Goal: Answer question/provide support

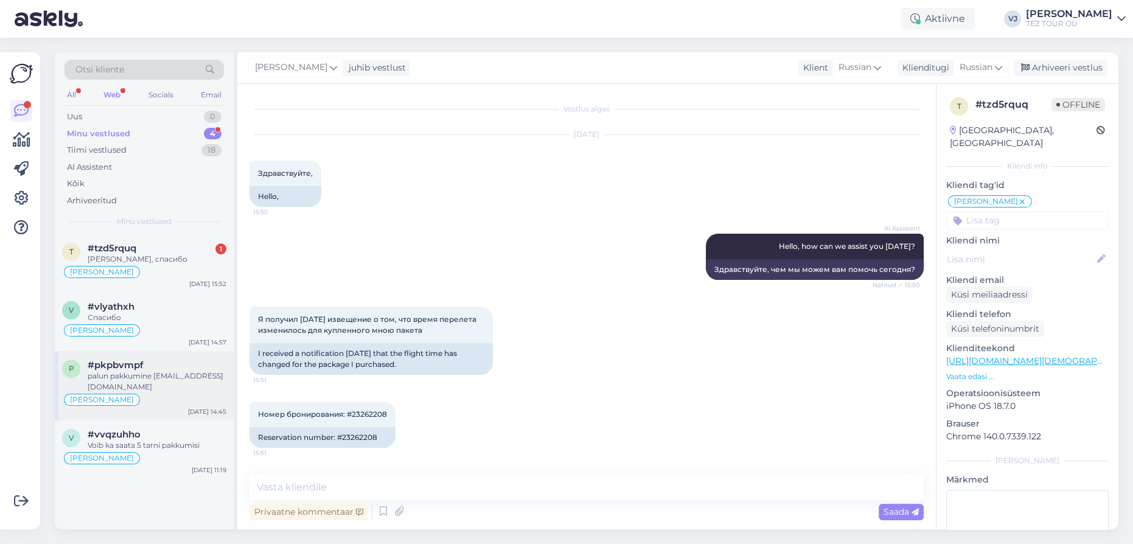
scroll to position [820, 0]
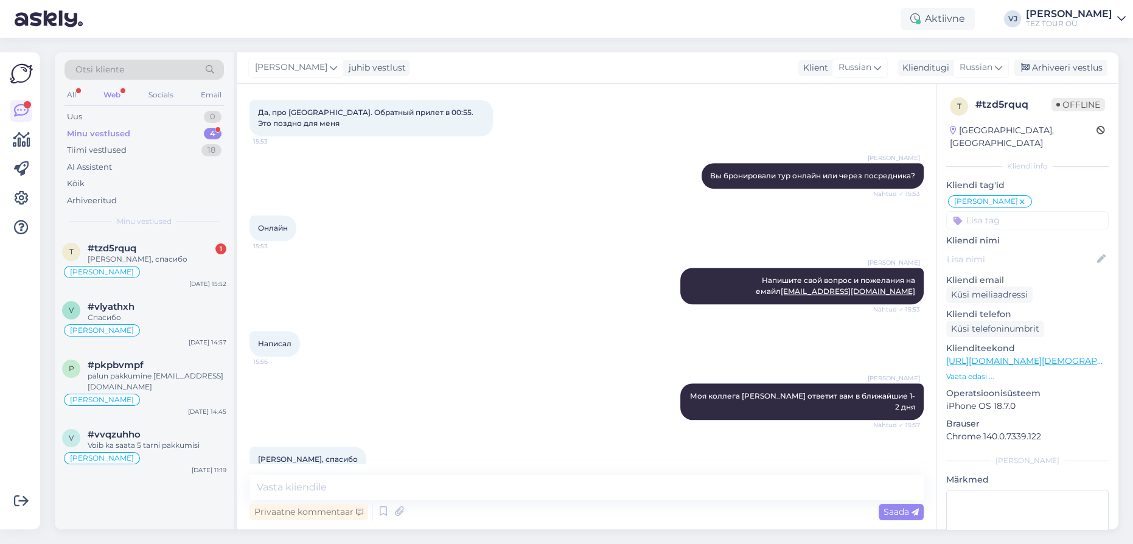
click at [159, 225] on span "Minu vestlused" at bounding box center [144, 221] width 55 height 11
click at [161, 246] on div "#tzd5rquq 1" at bounding box center [157, 248] width 139 height 11
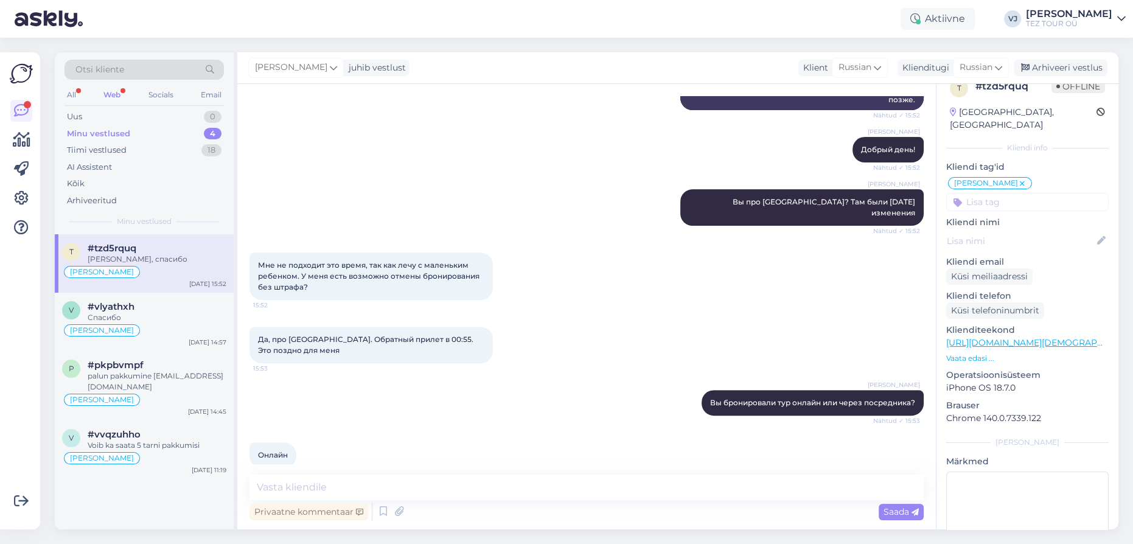
scroll to position [74, 0]
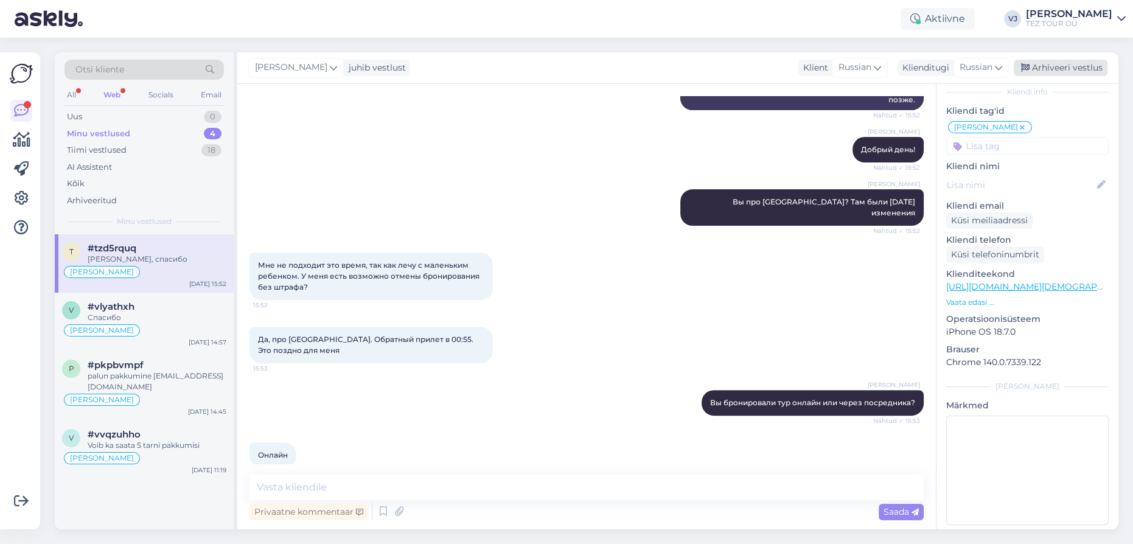
click at [1058, 71] on div "Arhiveeri vestlus" at bounding box center [1060, 68] width 94 height 16
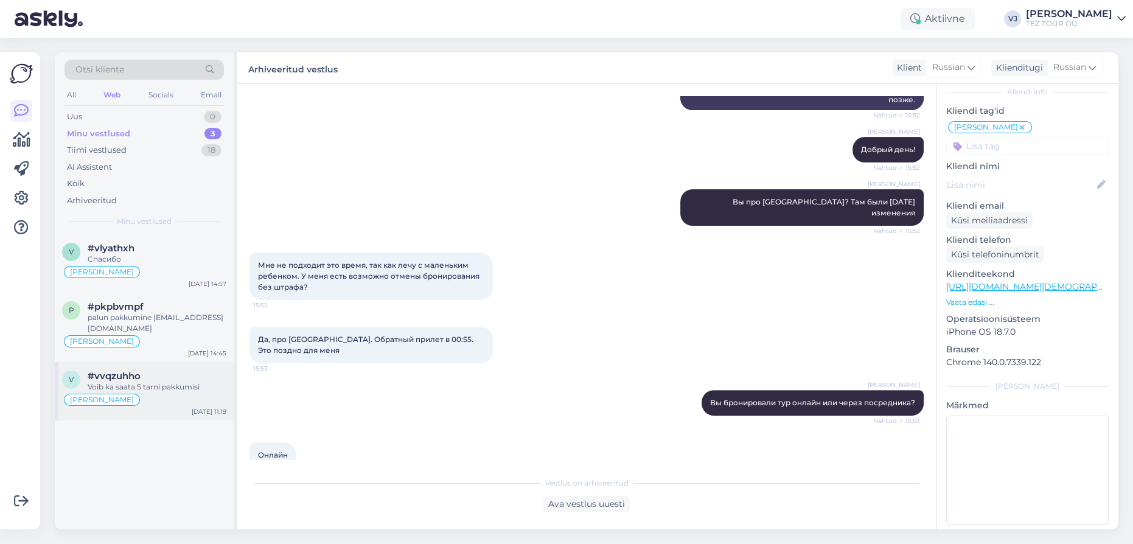
click at [120, 382] on div "Voib ka saata 5 tarni pakkumisi" at bounding box center [157, 386] width 139 height 11
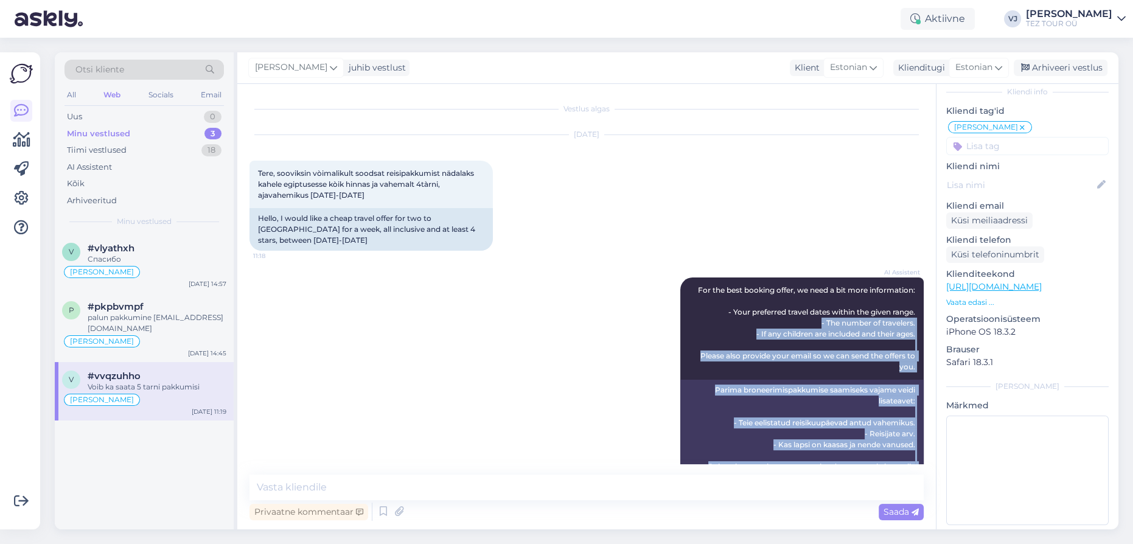
scroll to position [0, 0]
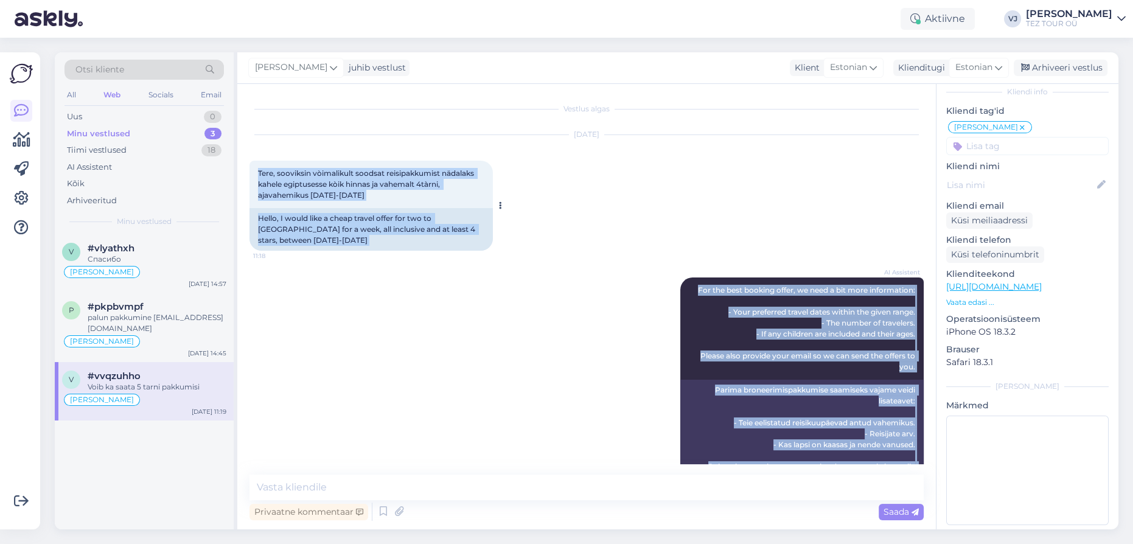
drag, startPoint x: 406, startPoint y: 450, endPoint x: 258, endPoint y: 165, distance: 320.3
click at [258, 165] on div "Vestlus algas Sep 26 2025 Tere, sooviksin vòimalikult soodsat reisipakkumist nä…" at bounding box center [591, 279] width 685 height 367
copy div "Tere, sooviksin vòimalikult soodsat reisipakkumist nädalaks kahele egiptusesse …"
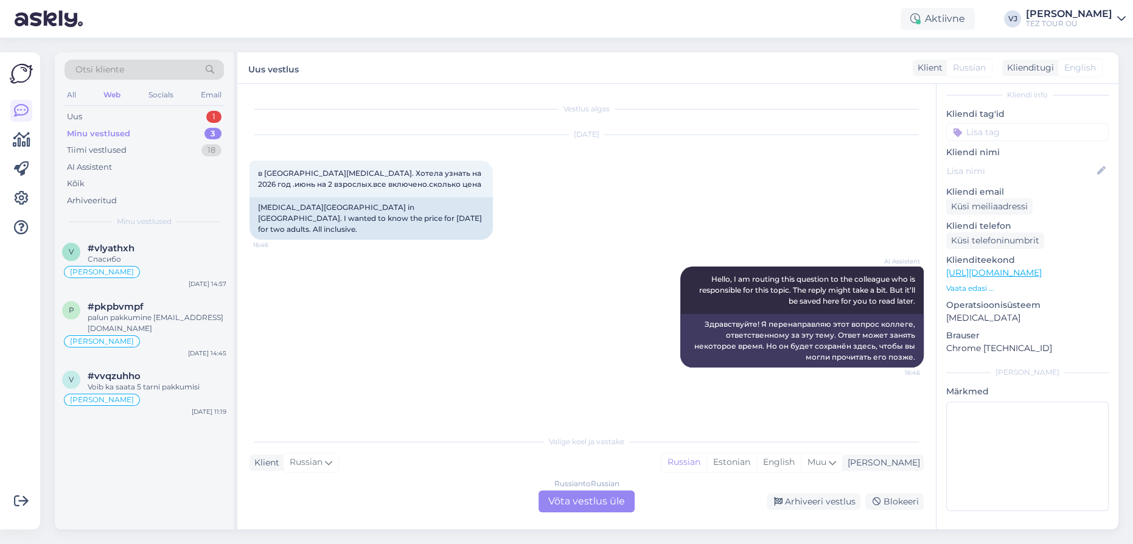
scroll to position [58, 0]
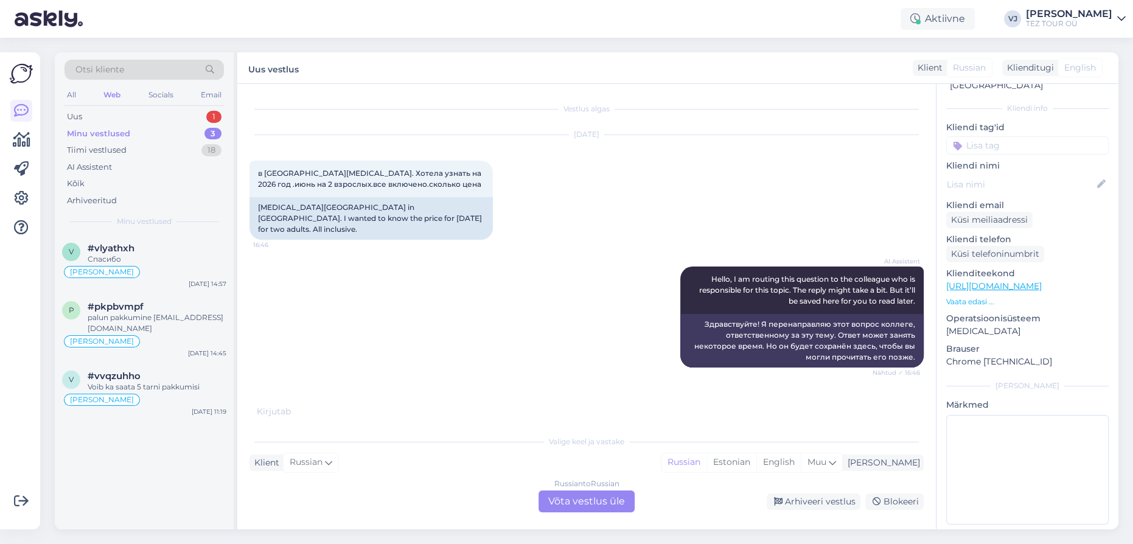
click at [605, 499] on div "Russian to Russian Võta vestlus üle" at bounding box center [586, 501] width 96 height 22
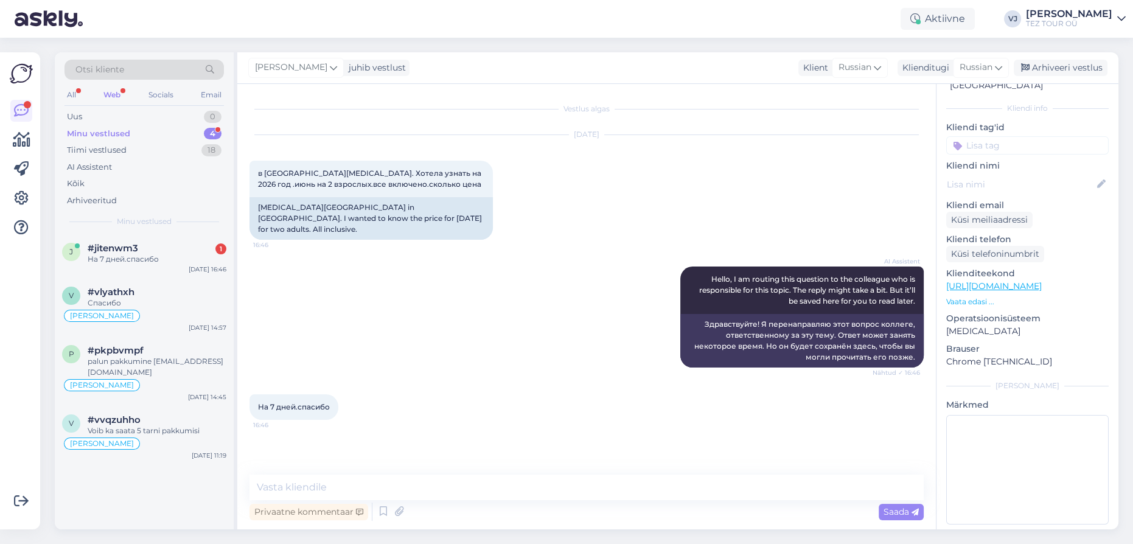
click at [1028, 136] on input at bounding box center [1027, 145] width 162 height 18
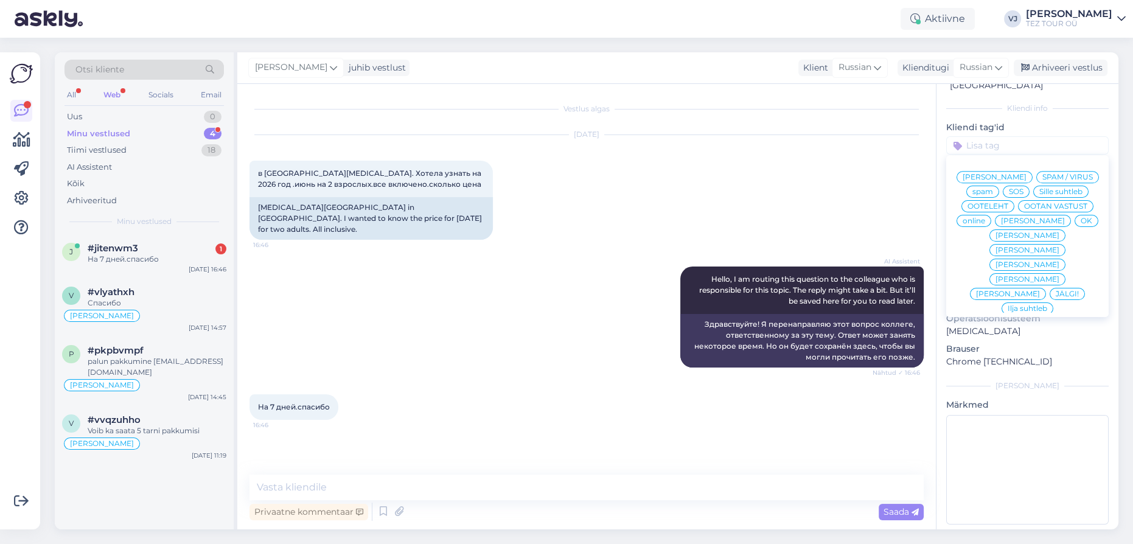
click at [1026, 173] on span "[PERSON_NAME]" at bounding box center [994, 176] width 64 height 7
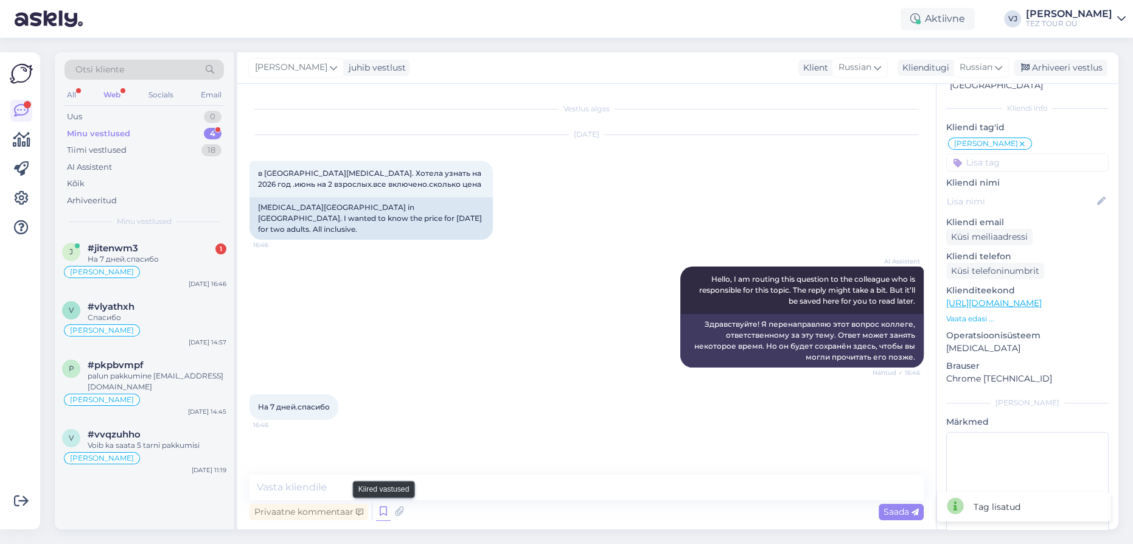
click at [380, 515] on icon at bounding box center [383, 511] width 15 height 18
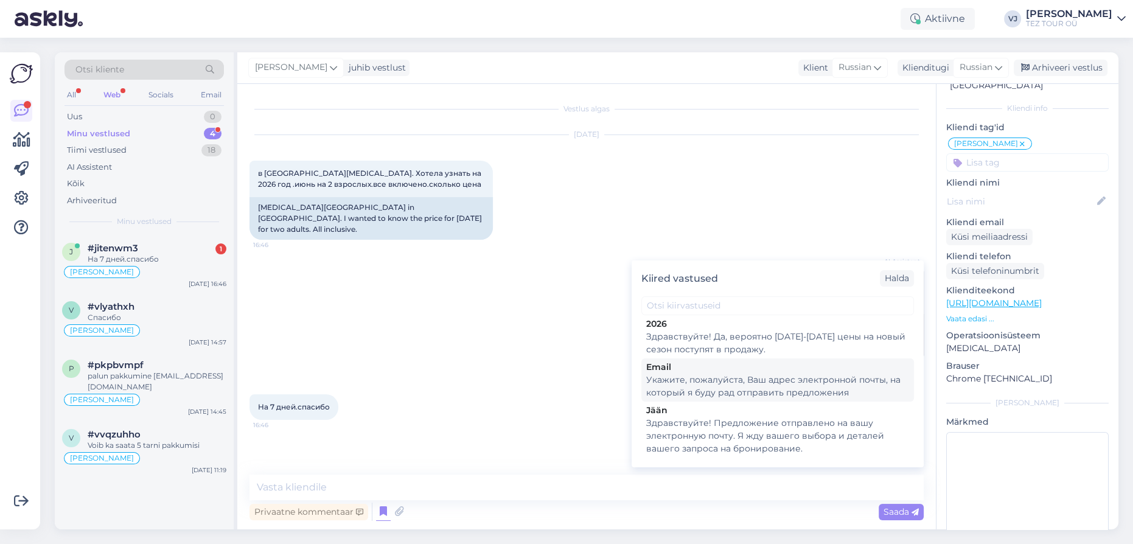
scroll to position [4, 0]
click at [843, 389] on div "Укажите, пожалуйста, Ваш адрес электронной почты, на который я буду рад отправи…" at bounding box center [777, 388] width 263 height 26
type textarea "Укажите, пожалуйста, Ваш адрес электронной почты, на который я буду рад отправи…"
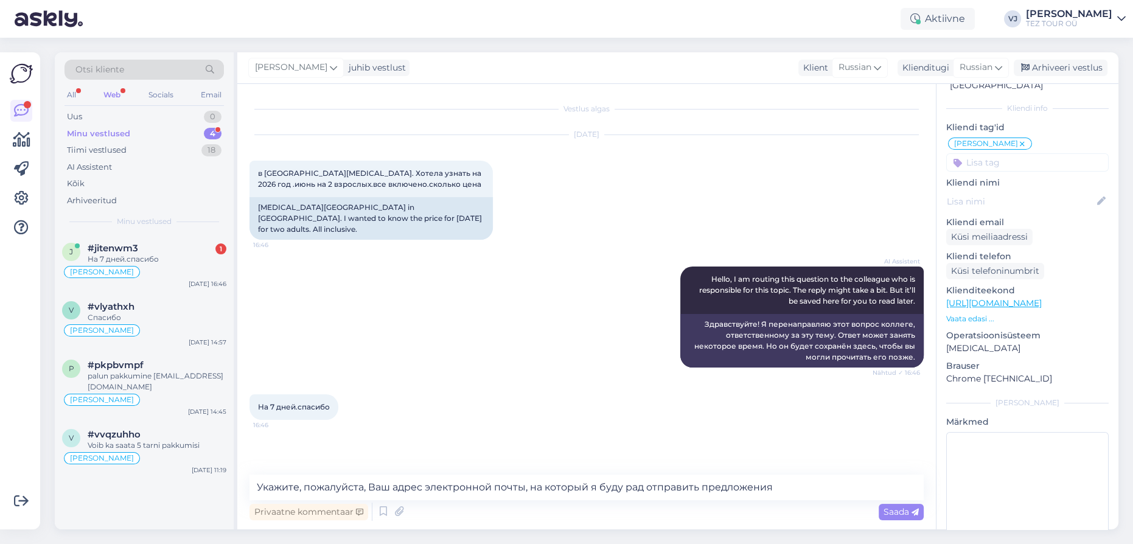
click at [897, 510] on span "Saada" at bounding box center [900, 511] width 35 height 11
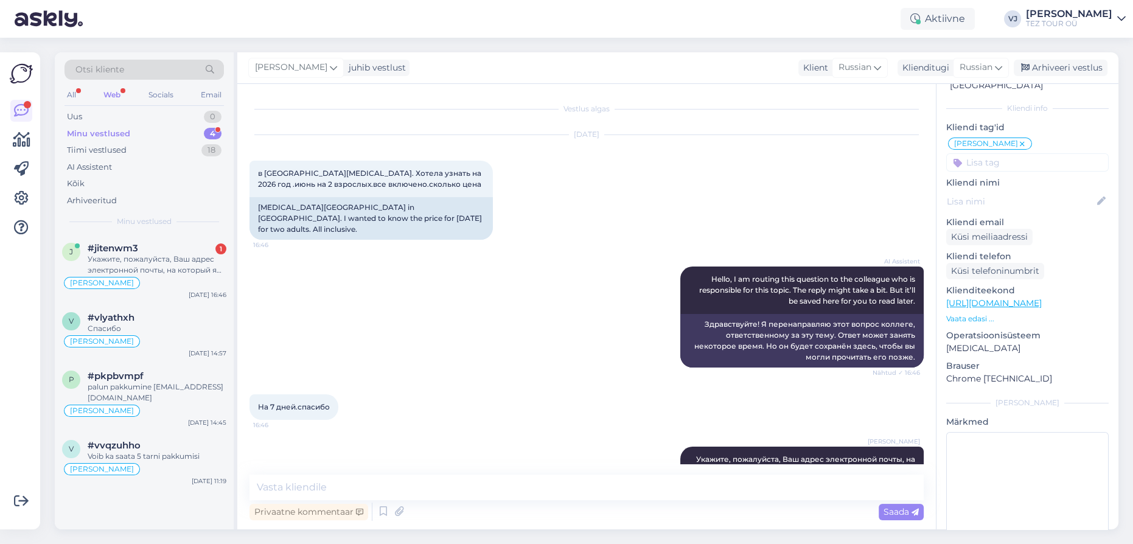
scroll to position [22, 0]
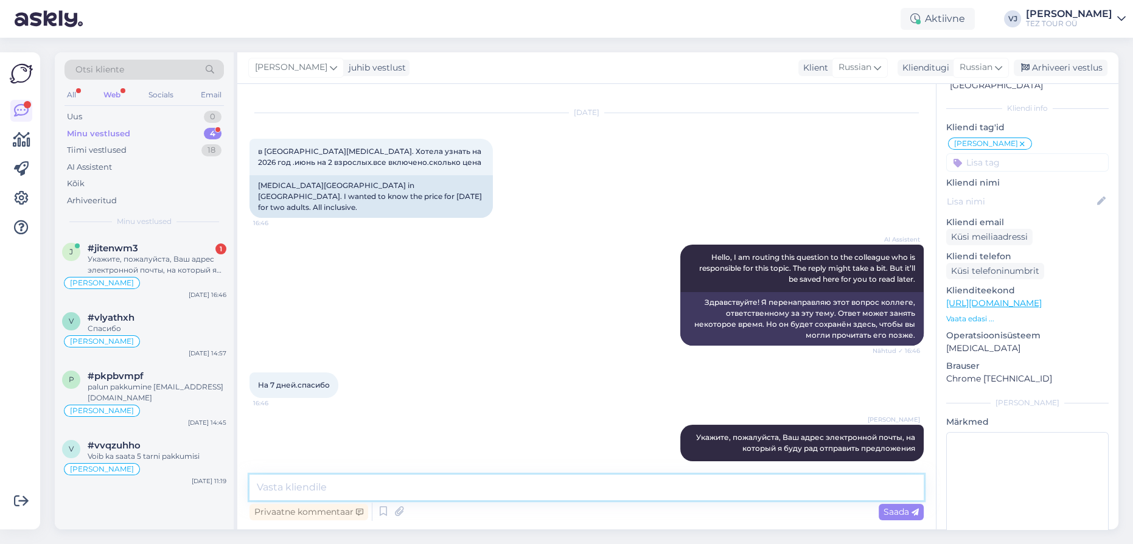
click at [518, 476] on textarea at bounding box center [586, 488] width 674 height 26
type textarea "B"
type textarea "И добрый день!"
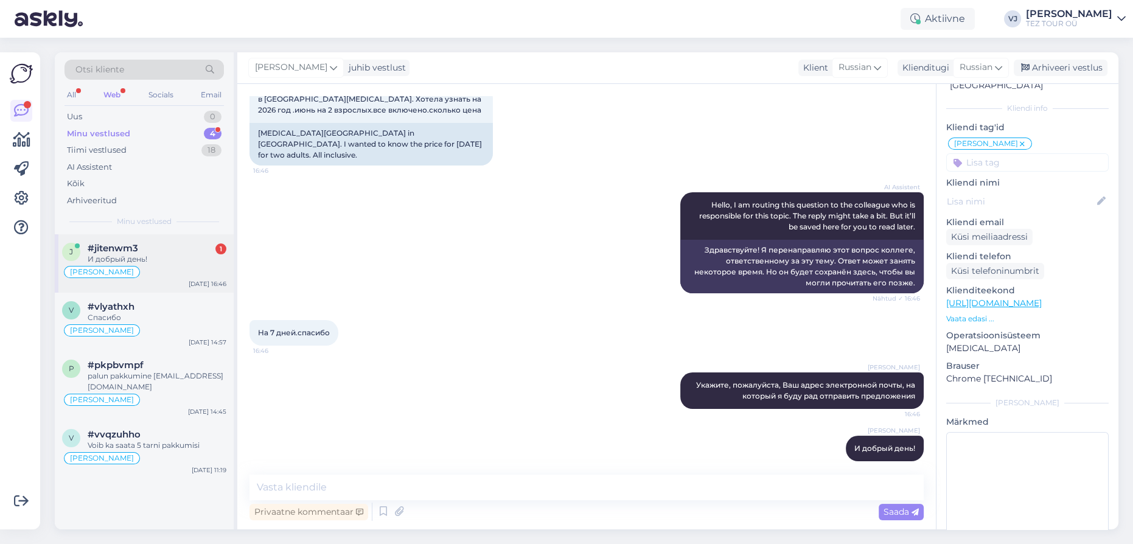
click at [139, 260] on div "И добрый день!" at bounding box center [157, 259] width 139 height 11
click at [116, 92] on div "Web" at bounding box center [112, 95] width 22 height 16
click at [73, 90] on div "All" at bounding box center [71, 95] width 14 height 16
click at [476, 257] on div "AI Assistent Hello, I am routing this question to the colleague who is responsi…" at bounding box center [586, 243] width 674 height 128
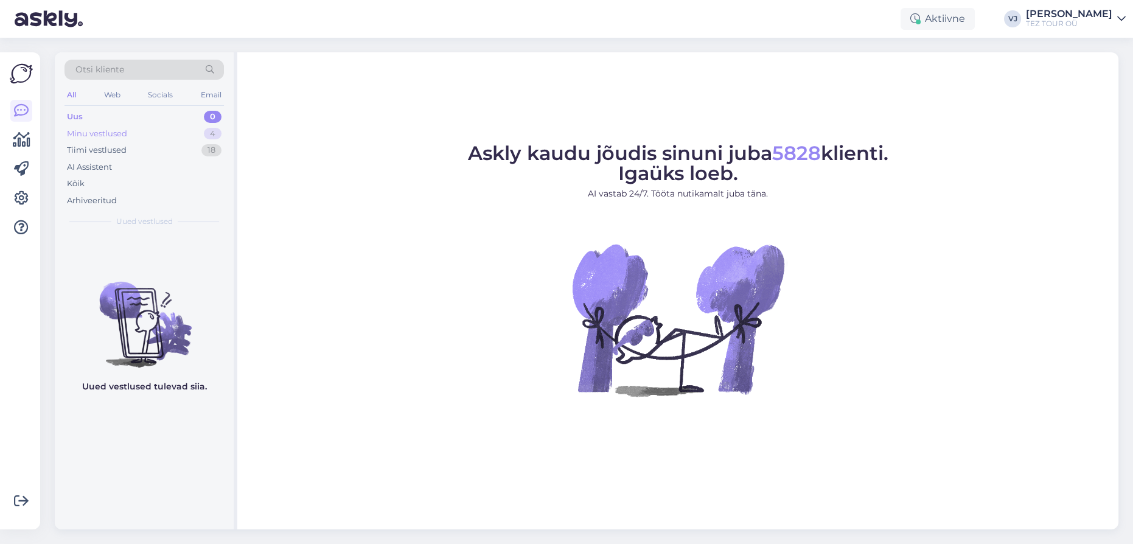
click at [119, 136] on div "Minu vestlused" at bounding box center [97, 134] width 60 height 12
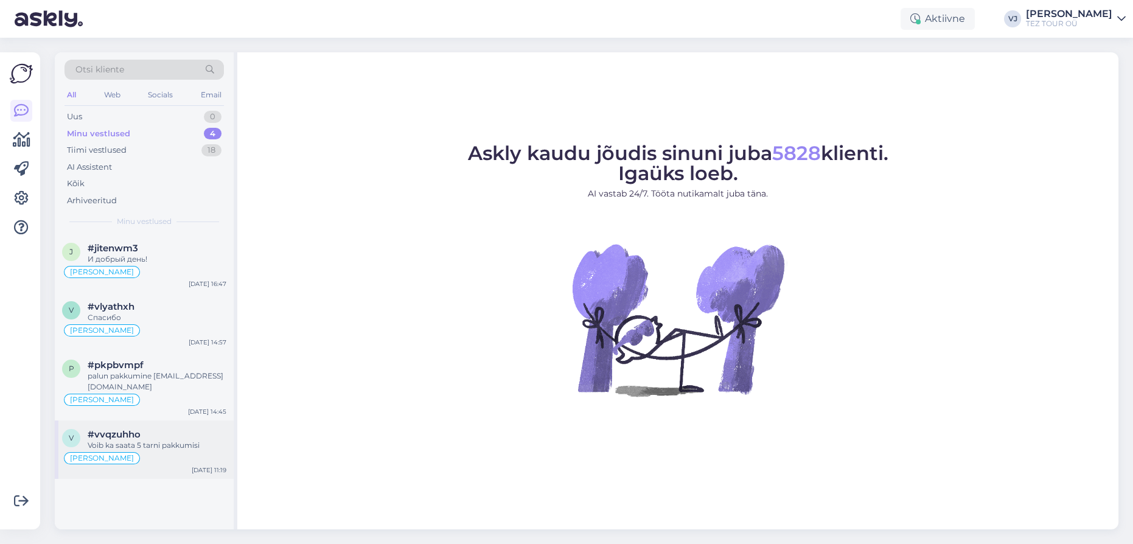
click at [161, 464] on div "v #vvqzuhho Voib ka saata 5 tarni pakkumisi [PERSON_NAME] [DATE] 11:19" at bounding box center [144, 449] width 179 height 58
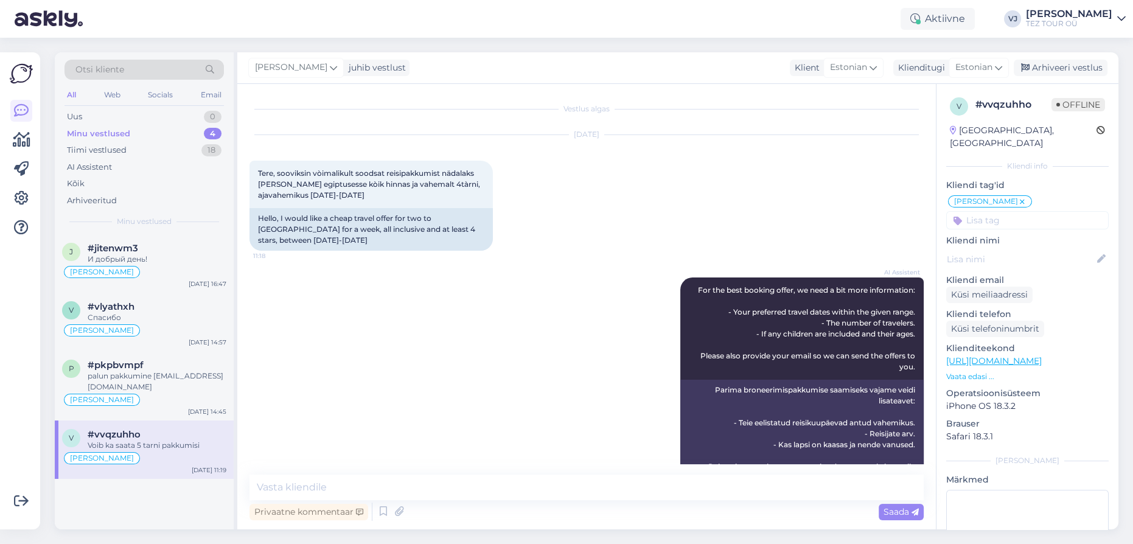
scroll to position [344, 0]
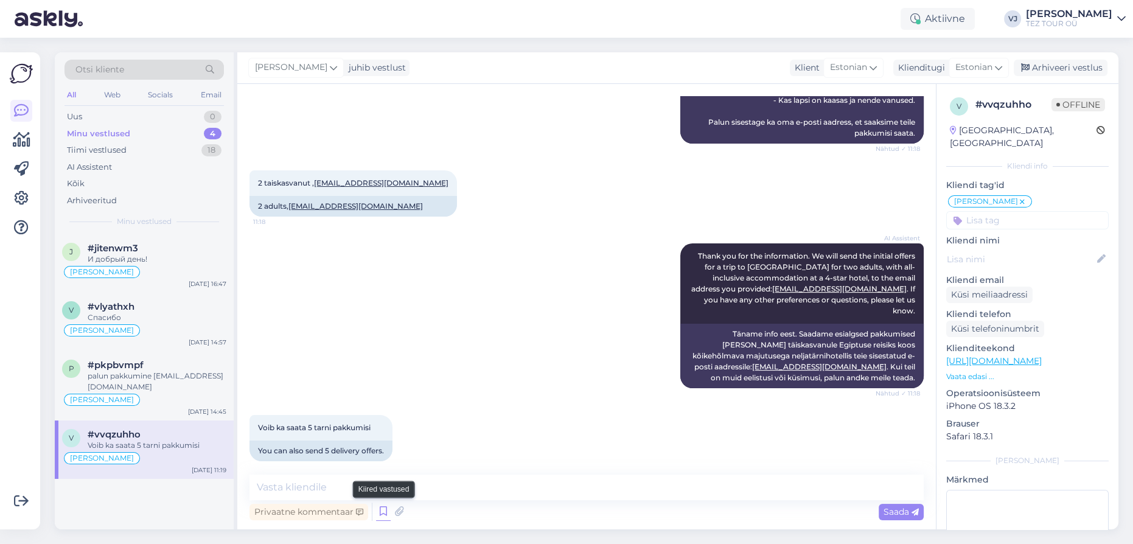
click at [380, 510] on icon at bounding box center [383, 511] width 15 height 18
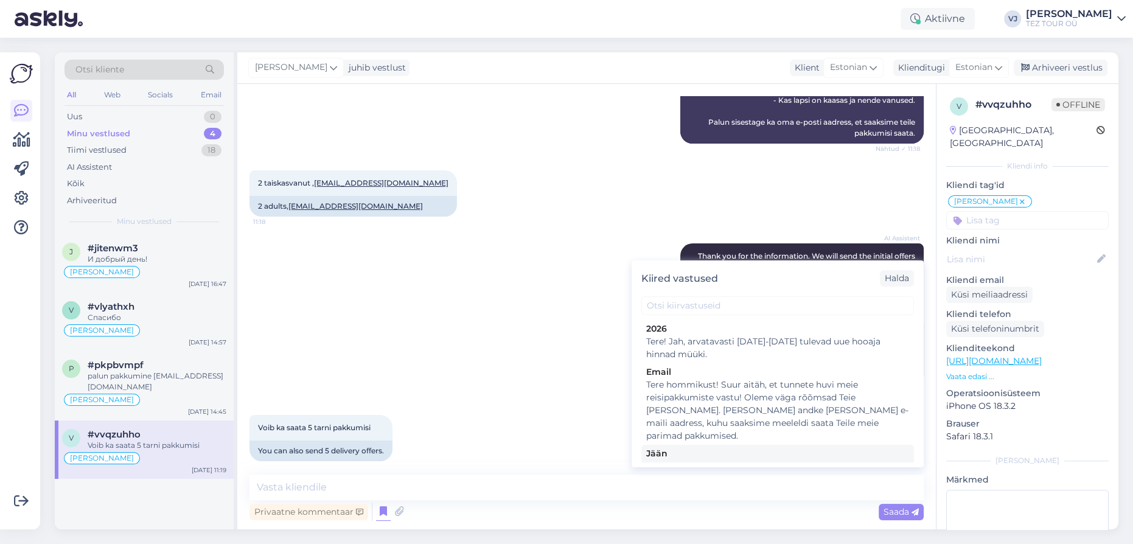
click at [793, 447] on div "Jään" at bounding box center [777, 453] width 263 height 13
type textarea "Tere! Pakkumine saadetud Teie meilile. Jään ootama Teie valikut ja broneerimiss…"
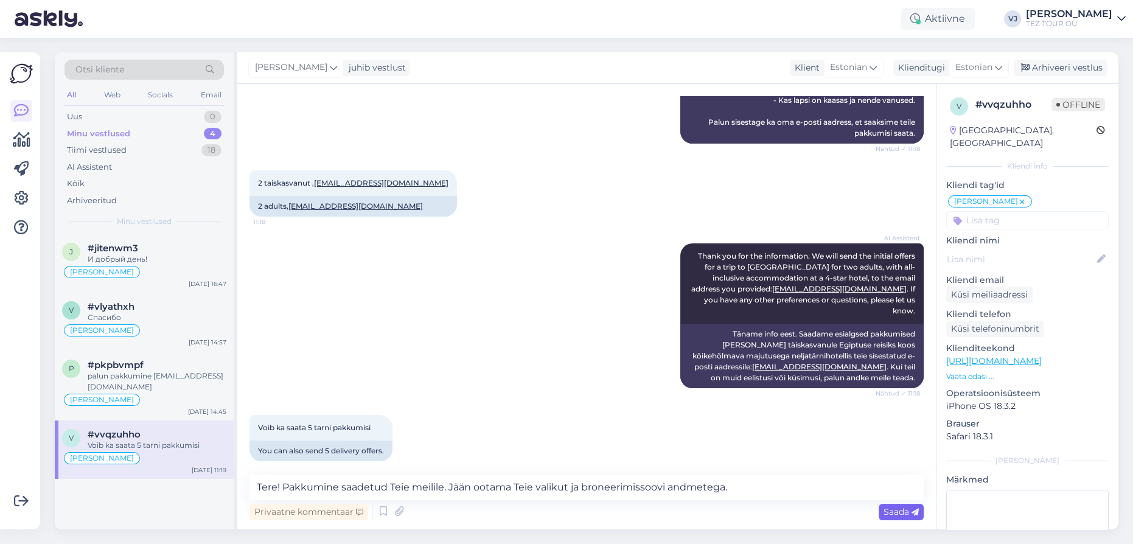
click at [903, 510] on span "Saada" at bounding box center [900, 511] width 35 height 11
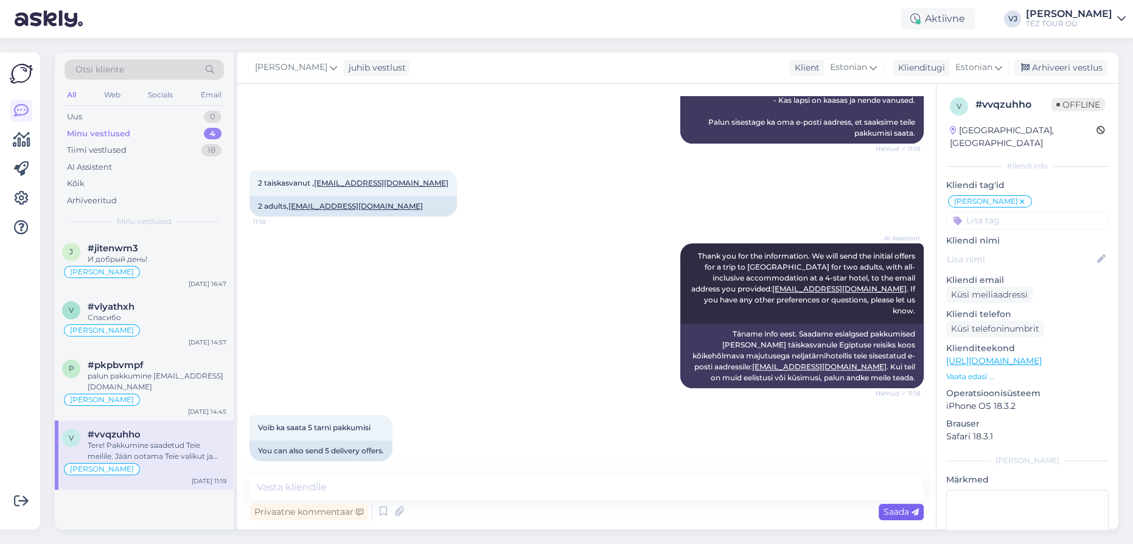
scroll to position [408, 0]
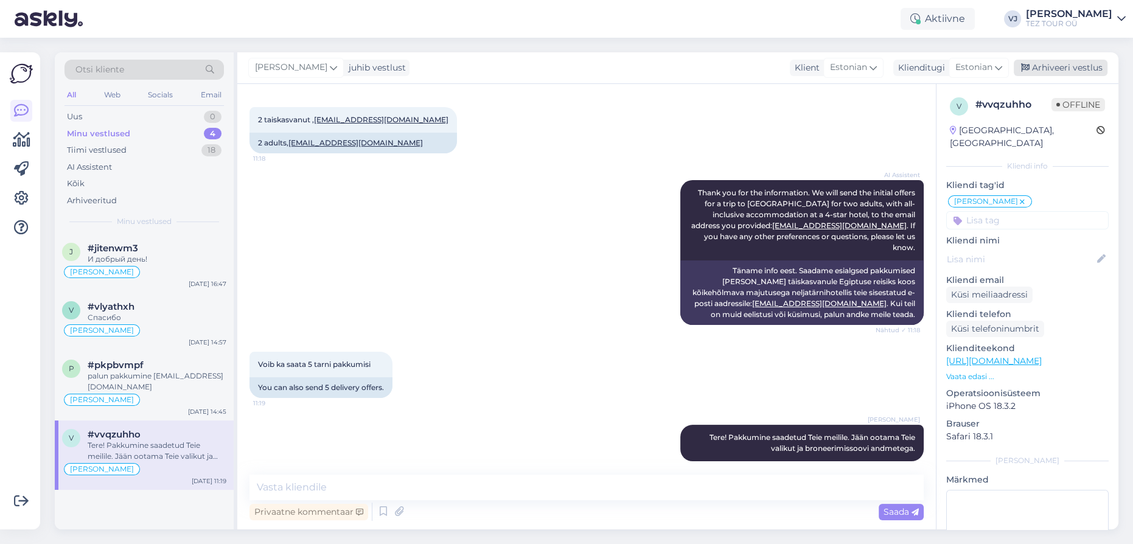
click at [1061, 66] on div "Arhiveeri vestlus" at bounding box center [1060, 68] width 94 height 16
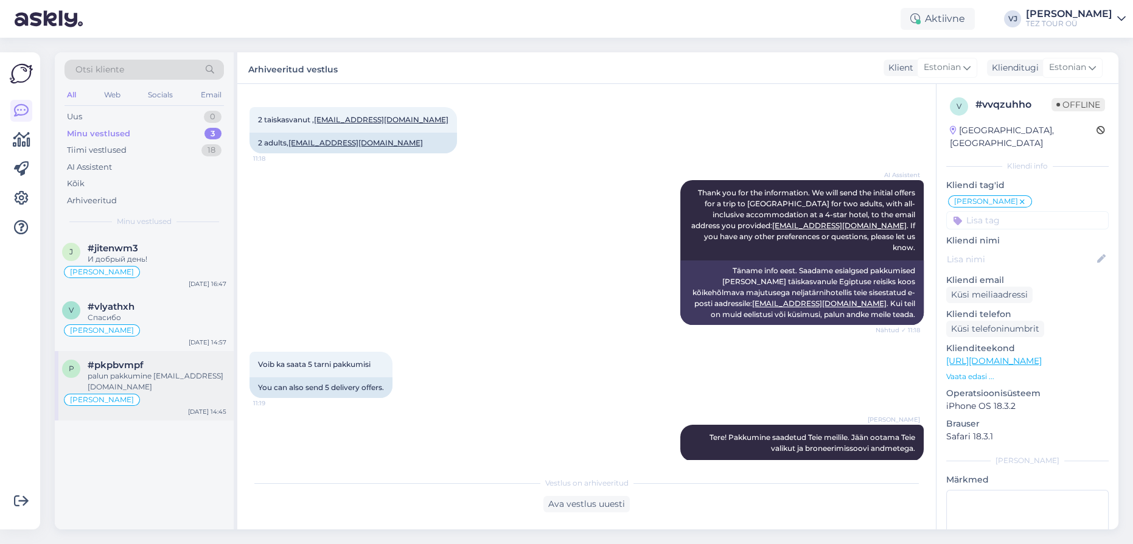
click at [149, 407] on div "p #pkpbvmpf palun pakkumine [EMAIL_ADDRESS][DOMAIN_NAME] [PERSON_NAME] [DATE] 1…" at bounding box center [144, 385] width 179 height 69
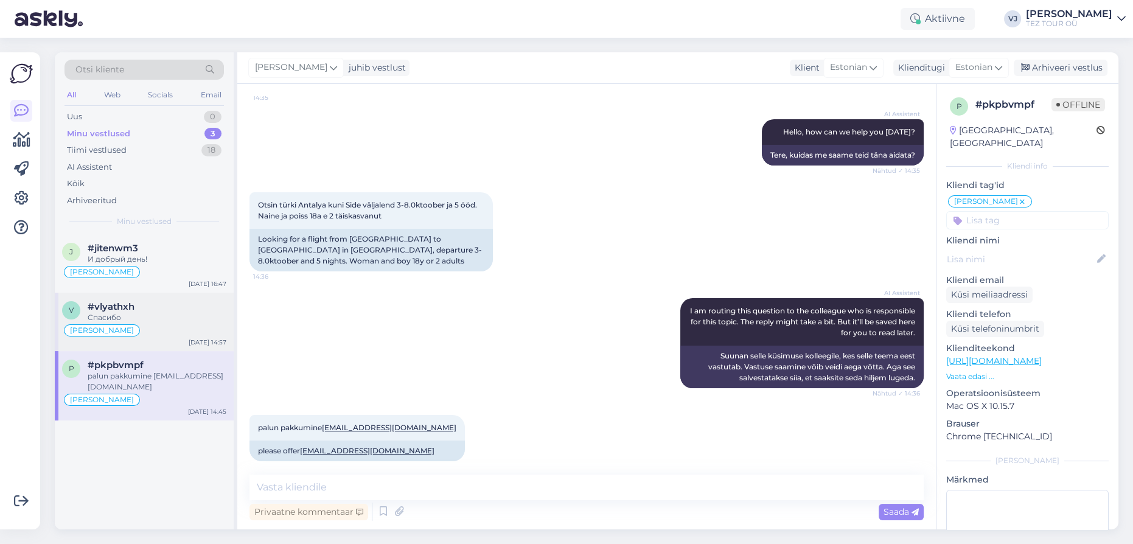
click at [126, 296] on div "v #vlyathxh Спасибо [PERSON_NAME] [DATE] 14:57" at bounding box center [144, 322] width 179 height 58
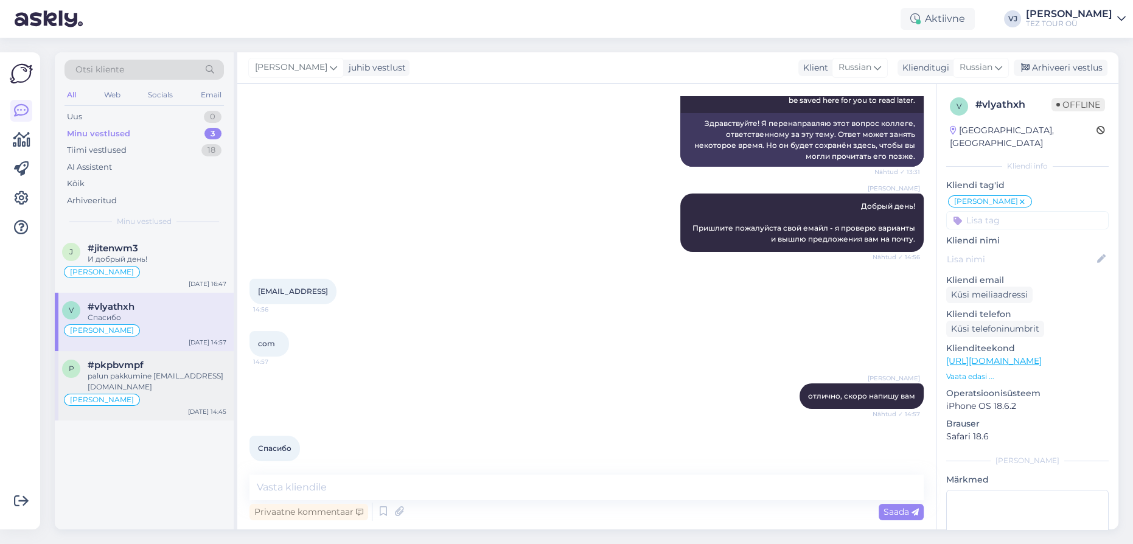
click at [145, 376] on div "palun pakkumine [EMAIL_ADDRESS][DOMAIN_NAME]" at bounding box center [157, 381] width 139 height 22
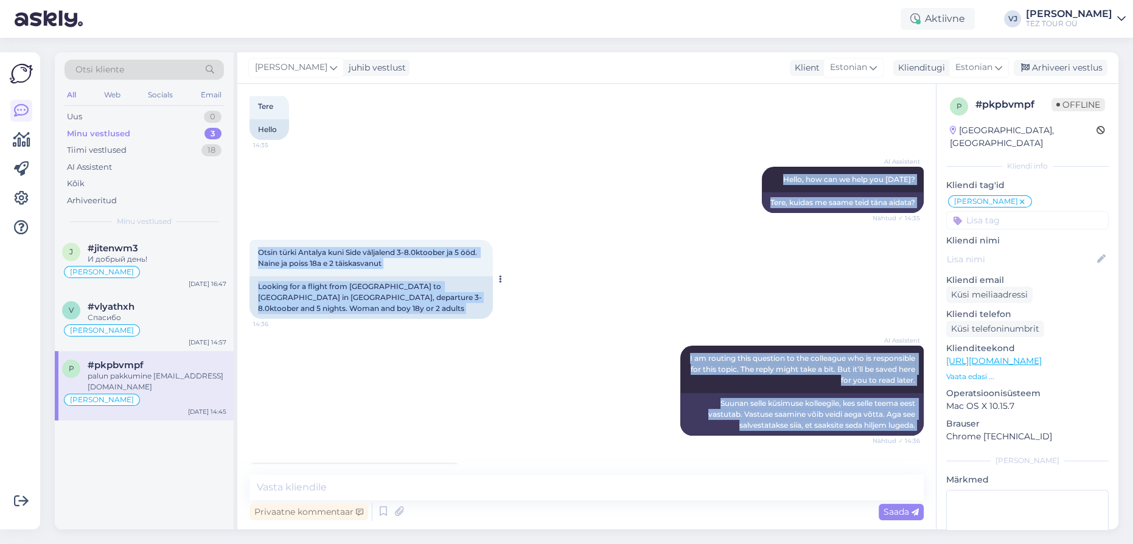
scroll to position [0, 0]
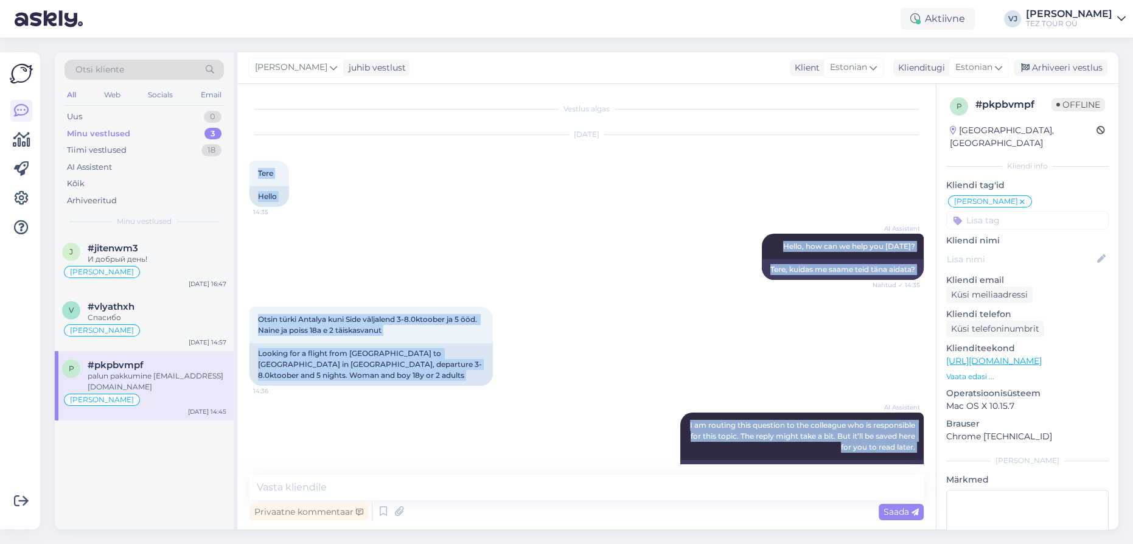
drag, startPoint x: 412, startPoint y: 442, endPoint x: 248, endPoint y: 161, distance: 325.5
click at [248, 161] on div "Vestlus algas [DATE] Tere 14:35 Hello AI Assistent Hello, how can we help you […" at bounding box center [586, 306] width 698 height 445
copy div "Tere 14:35 Hello AI Assistent Hello, how can we help you [DATE]? Nähtud ✓ 14:35…"
